Goal: Entertainment & Leisure: Consume media (video, audio)

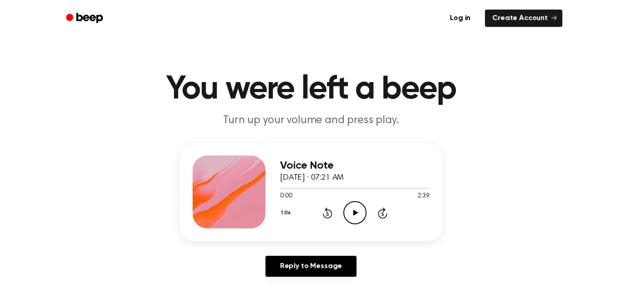
click at [354, 209] on icon "Play Audio" at bounding box center [355, 212] width 23 height 23
click at [358, 216] on icon "Pause Audio" at bounding box center [355, 212] width 23 height 23
click at [350, 202] on circle at bounding box center [355, 212] width 22 height 22
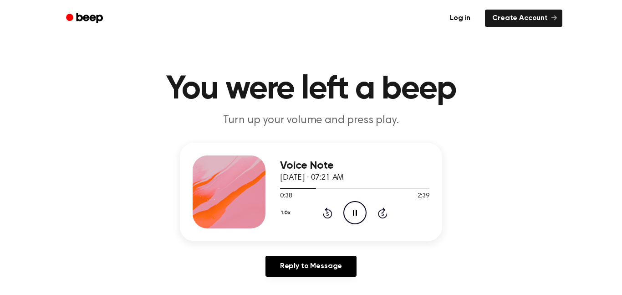
click at [350, 202] on circle at bounding box center [355, 212] width 22 height 22
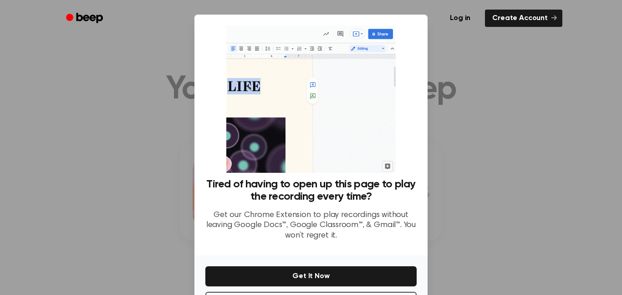
click at [510, 251] on div at bounding box center [311, 147] width 622 height 295
click at [511, 251] on div at bounding box center [311, 147] width 622 height 295
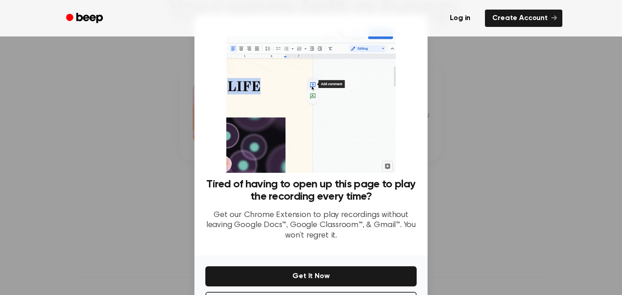
scroll to position [37, 0]
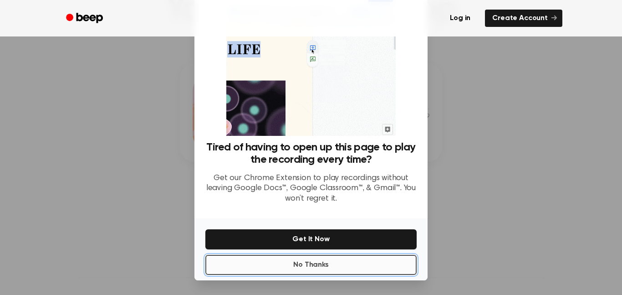
click at [357, 262] on button "No Thanks" at bounding box center [310, 265] width 211 height 20
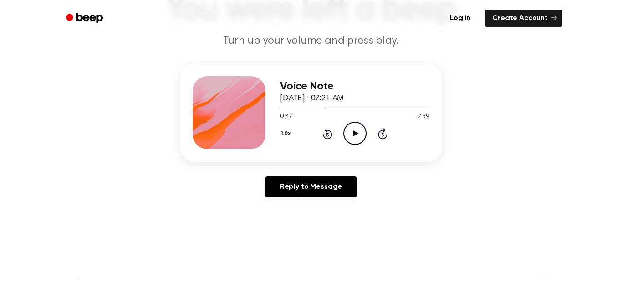
click at [359, 130] on icon "Play Audio" at bounding box center [355, 133] width 23 height 23
click at [359, 130] on icon "Pause Audio" at bounding box center [355, 133] width 23 height 23
click at [359, 130] on icon "Play Audio" at bounding box center [355, 133] width 23 height 23
click at [359, 130] on icon "Pause Audio" at bounding box center [355, 133] width 23 height 23
click at [359, 130] on icon "Play Audio" at bounding box center [355, 133] width 23 height 23
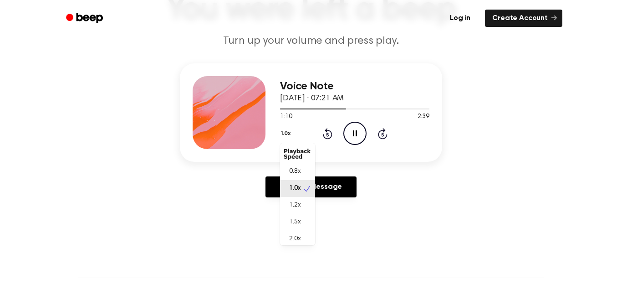
click at [287, 136] on button "1.0x" at bounding box center [287, 133] width 14 height 15
click at [350, 138] on div "1.0x Playback Speed 0.8x 1.0x 1.2x 1.5x 2.0x Rewind 5 seconds Pause Audio Skip …" at bounding box center [354, 133] width 149 height 23
click at [350, 138] on icon "Pause Audio" at bounding box center [355, 133] width 23 height 23
click at [282, 136] on button "1.0x" at bounding box center [287, 133] width 14 height 15
click at [298, 216] on div "1.5x" at bounding box center [297, 222] width 35 height 17
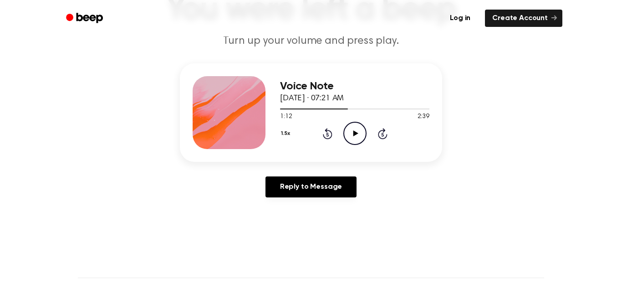
click at [360, 133] on icon "Play Audio" at bounding box center [355, 133] width 23 height 23
click at [360, 133] on icon "Pause Audio" at bounding box center [355, 133] width 23 height 23
click at [360, 133] on icon "Play Audio" at bounding box center [355, 133] width 23 height 23
click at [360, 133] on icon "Pause Audio" at bounding box center [355, 133] width 23 height 23
click at [360, 133] on icon "Play Audio" at bounding box center [355, 133] width 23 height 23
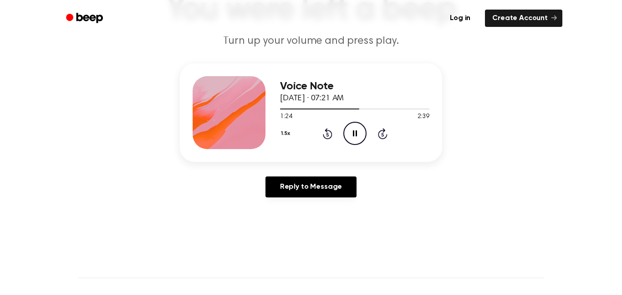
click at [360, 133] on icon "Pause Audio" at bounding box center [355, 133] width 23 height 23
click at [360, 133] on icon "Play Audio" at bounding box center [355, 133] width 23 height 23
click at [360, 133] on icon "Pause Audio" at bounding box center [355, 133] width 23 height 23
click at [355, 146] on div "Voice Note [DATE] · 07:21 AM 1:41 2:39 Your browser does not support the [objec…" at bounding box center [354, 112] width 149 height 73
click at [356, 144] on circle at bounding box center [355, 133] width 22 height 22
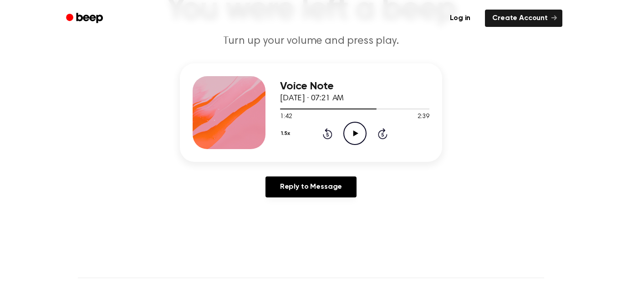
click at [356, 144] on circle at bounding box center [355, 133] width 22 height 22
drag, startPoint x: 374, startPoint y: 111, endPoint x: 368, endPoint y: 111, distance: 6.4
click at [368, 111] on div at bounding box center [354, 108] width 149 height 7
click at [353, 130] on icon "Play Audio" at bounding box center [355, 133] width 23 height 23
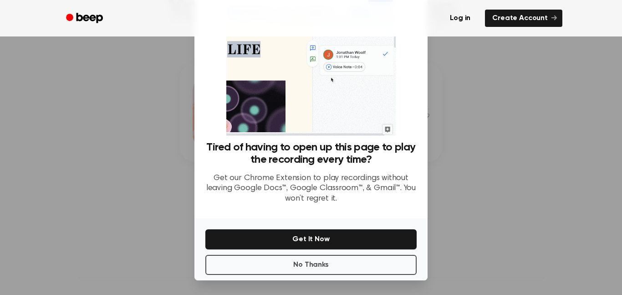
scroll to position [36, 0]
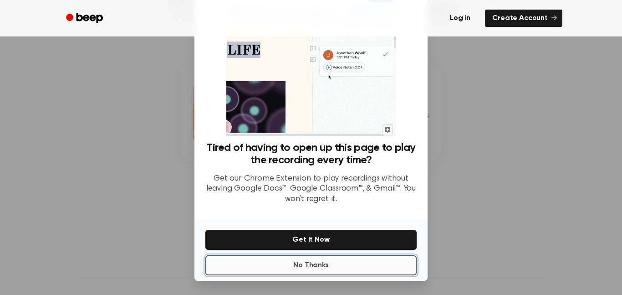
click at [398, 264] on button "No Thanks" at bounding box center [310, 265] width 211 height 20
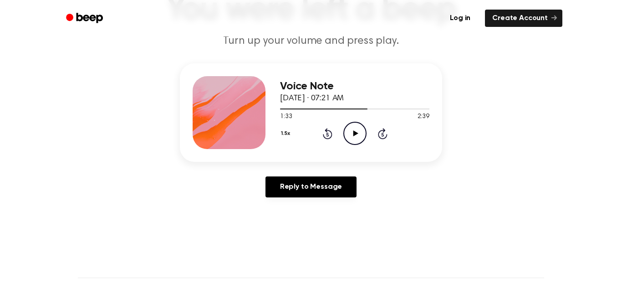
click at [358, 135] on icon "Play Audio" at bounding box center [355, 133] width 23 height 23
click at [358, 135] on icon "Pause Audio" at bounding box center [355, 133] width 23 height 23
click at [358, 136] on icon "Play Audio" at bounding box center [355, 133] width 23 height 23
click at [358, 135] on icon "Pause Audio" at bounding box center [355, 133] width 23 height 23
drag, startPoint x: 379, startPoint y: 110, endPoint x: 369, endPoint y: 111, distance: 10.0
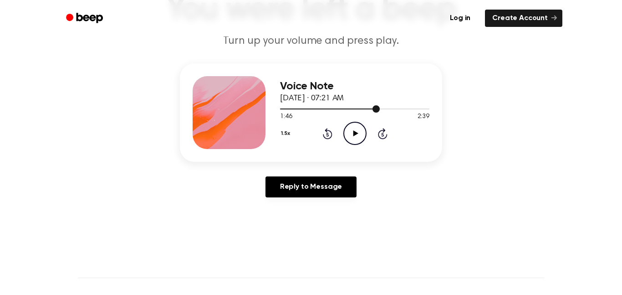
click at [369, 111] on div at bounding box center [354, 108] width 149 height 7
click at [356, 134] on icon at bounding box center [355, 133] width 5 height 6
click at [356, 134] on icon at bounding box center [355, 133] width 4 height 6
click at [356, 134] on icon at bounding box center [355, 133] width 5 height 6
click at [356, 134] on icon at bounding box center [355, 133] width 4 height 6
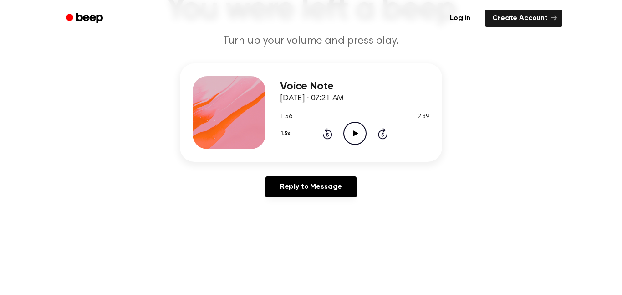
click at [356, 134] on icon at bounding box center [355, 133] width 5 height 6
click at [356, 134] on icon at bounding box center [355, 133] width 4 height 6
click at [356, 134] on icon at bounding box center [355, 133] width 5 height 6
click at [356, 134] on icon at bounding box center [355, 133] width 4 height 6
click at [356, 134] on icon at bounding box center [355, 133] width 5 height 6
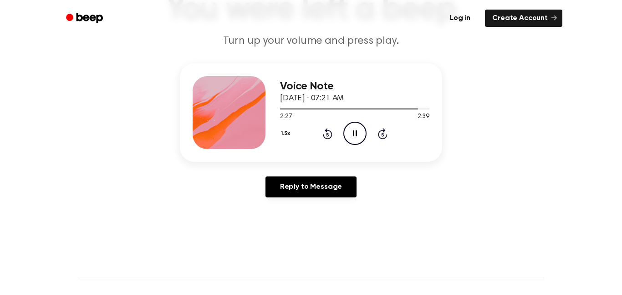
click at [356, 134] on icon at bounding box center [355, 133] width 4 height 6
click at [353, 127] on icon "Play Audio" at bounding box center [355, 133] width 23 height 23
click at [234, 222] on main "You were left a beep Turn up your volume and press play. Voice Note [DATE] · 07…" at bounding box center [311, 202] width 622 height 562
click at [353, 135] on icon at bounding box center [355, 133] width 4 height 6
click at [353, 135] on icon "Play Audio" at bounding box center [355, 133] width 23 height 23
